Goal: Task Accomplishment & Management: Manage account settings

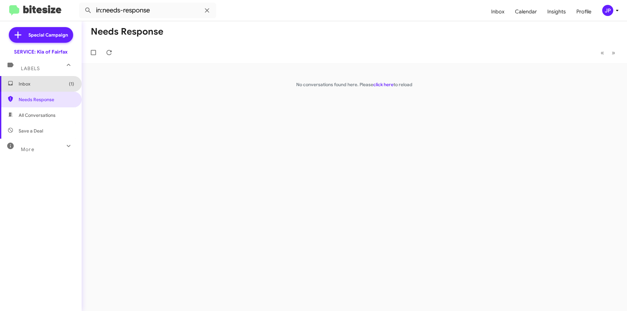
click at [58, 91] on span "Inbox (1)" at bounding box center [41, 84] width 82 height 16
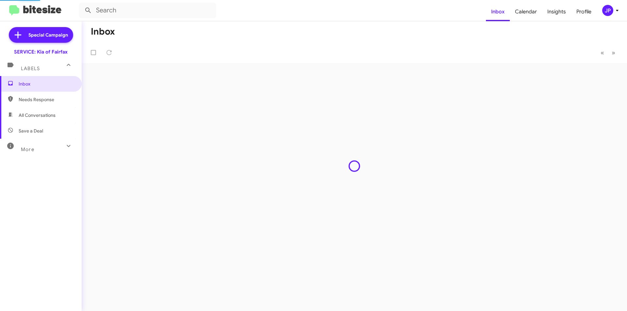
click at [56, 98] on span "Needs Response" at bounding box center [46, 99] width 55 height 7
type input "in:needs-response"
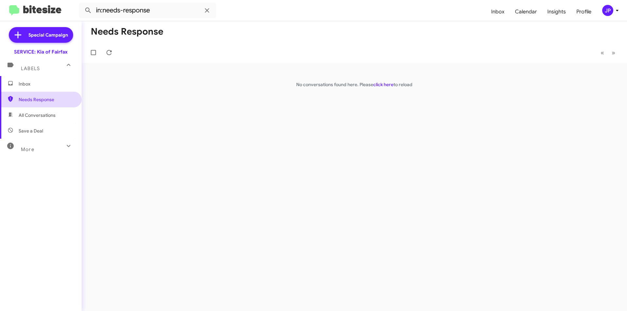
click at [57, 98] on span "Needs Response" at bounding box center [46, 99] width 55 height 7
click at [53, 89] on span "Inbox" at bounding box center [41, 84] width 82 height 16
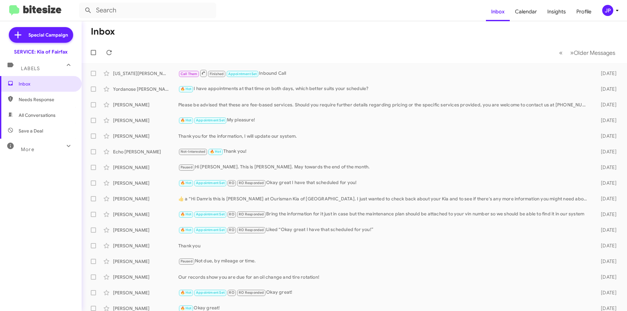
click at [53, 105] on span "Needs Response" at bounding box center [41, 100] width 82 height 16
type input "in:needs-response"
